Goal: Use online tool/utility: Utilize a website feature to perform a specific function

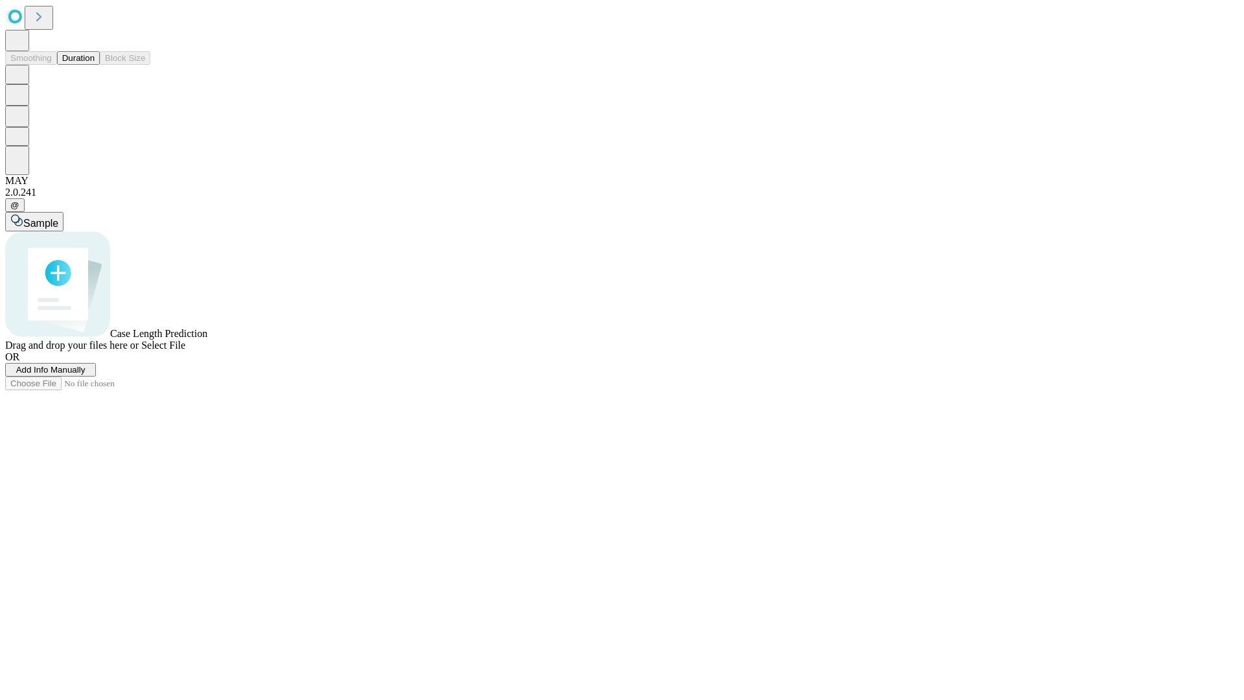
click at [86, 375] on span "Add Info Manually" at bounding box center [50, 370] width 69 height 10
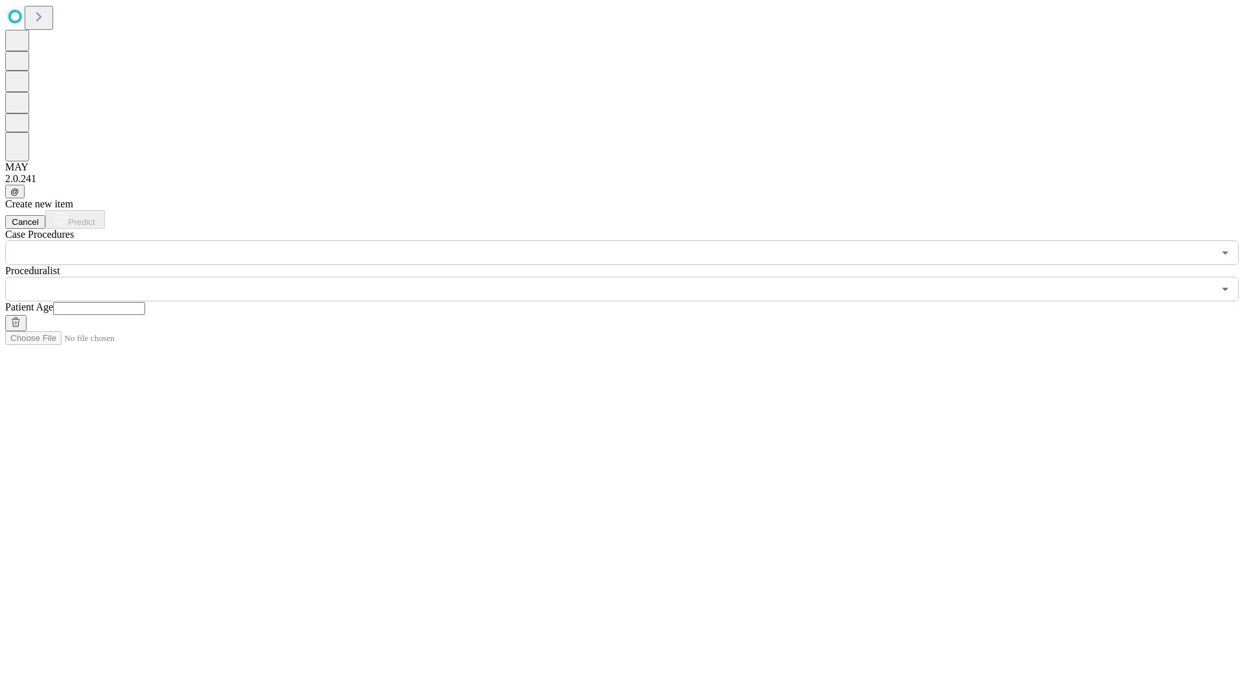
click at [145, 302] on input "text" at bounding box center [99, 308] width 92 height 13
type input "**"
click at [631, 277] on input "text" at bounding box center [609, 289] width 1209 height 25
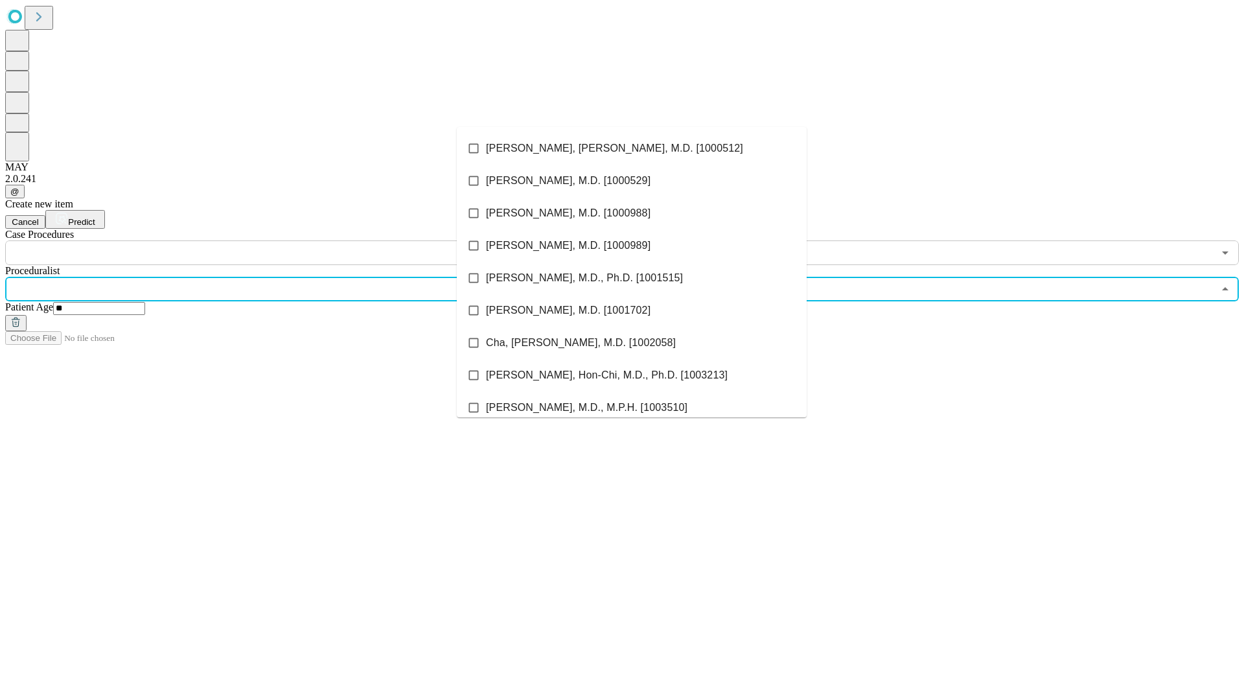
click at [632, 148] on li "[PERSON_NAME], [PERSON_NAME], M.D. [1000512]" at bounding box center [632, 148] width 350 height 32
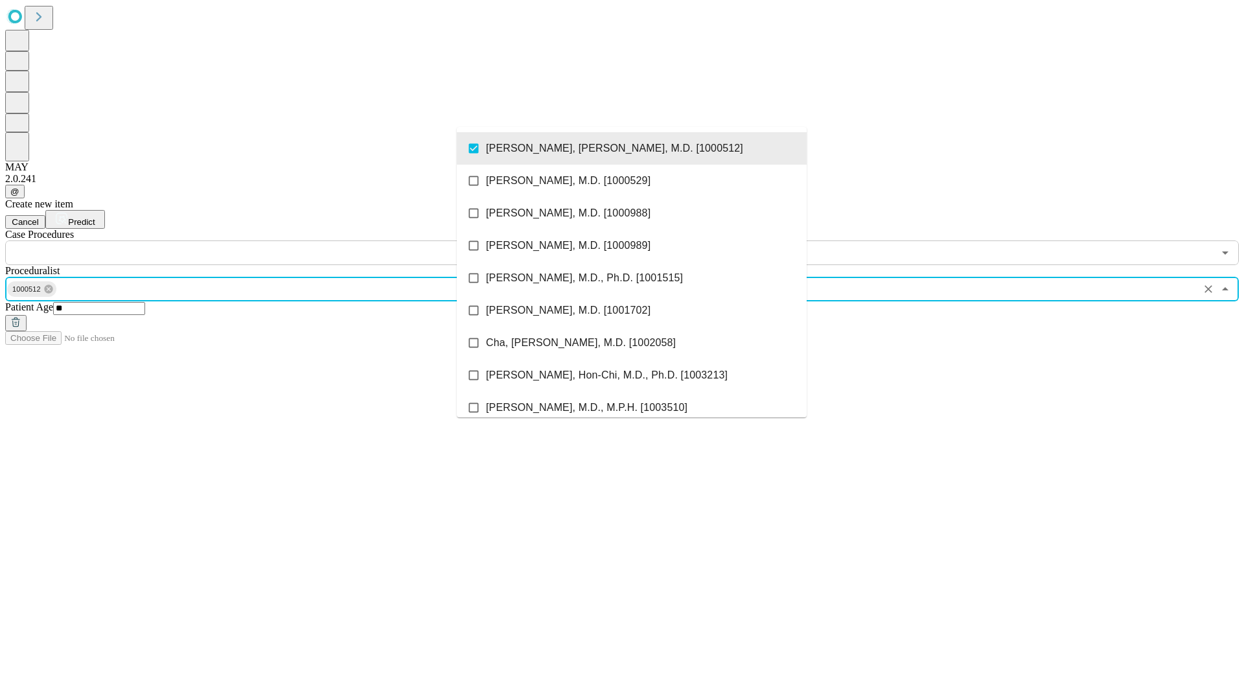
click at [272, 240] on input "text" at bounding box center [609, 252] width 1209 height 25
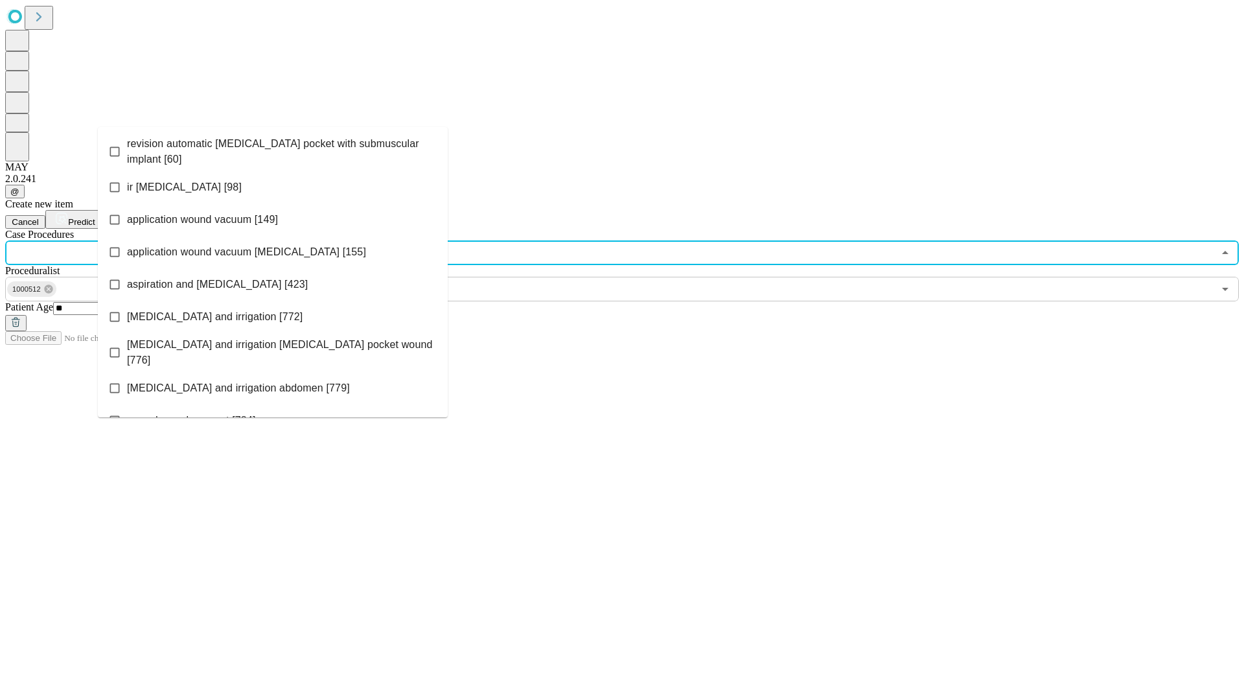
click at [273, 148] on span "revision automatic [MEDICAL_DATA] pocket with submuscular implant [60]" at bounding box center [282, 151] width 310 height 31
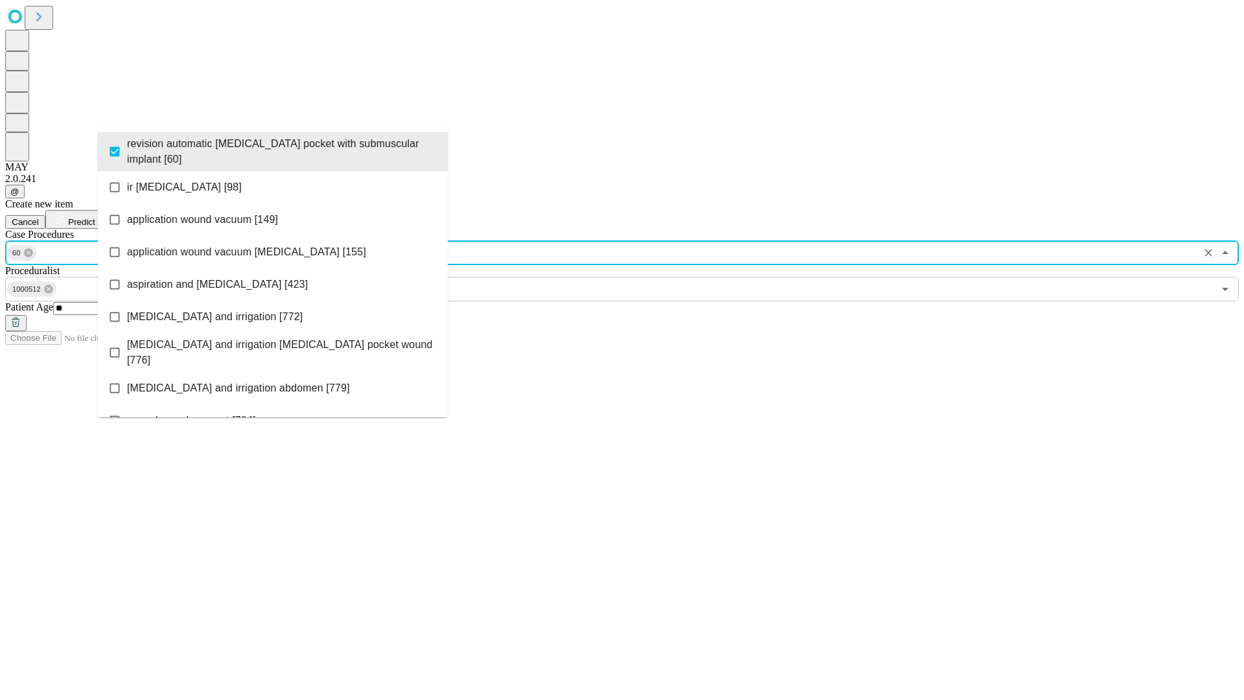
click at [95, 217] on span "Predict" at bounding box center [81, 222] width 27 height 10
